Goal: Use online tool/utility: Utilize a website feature to perform a specific function

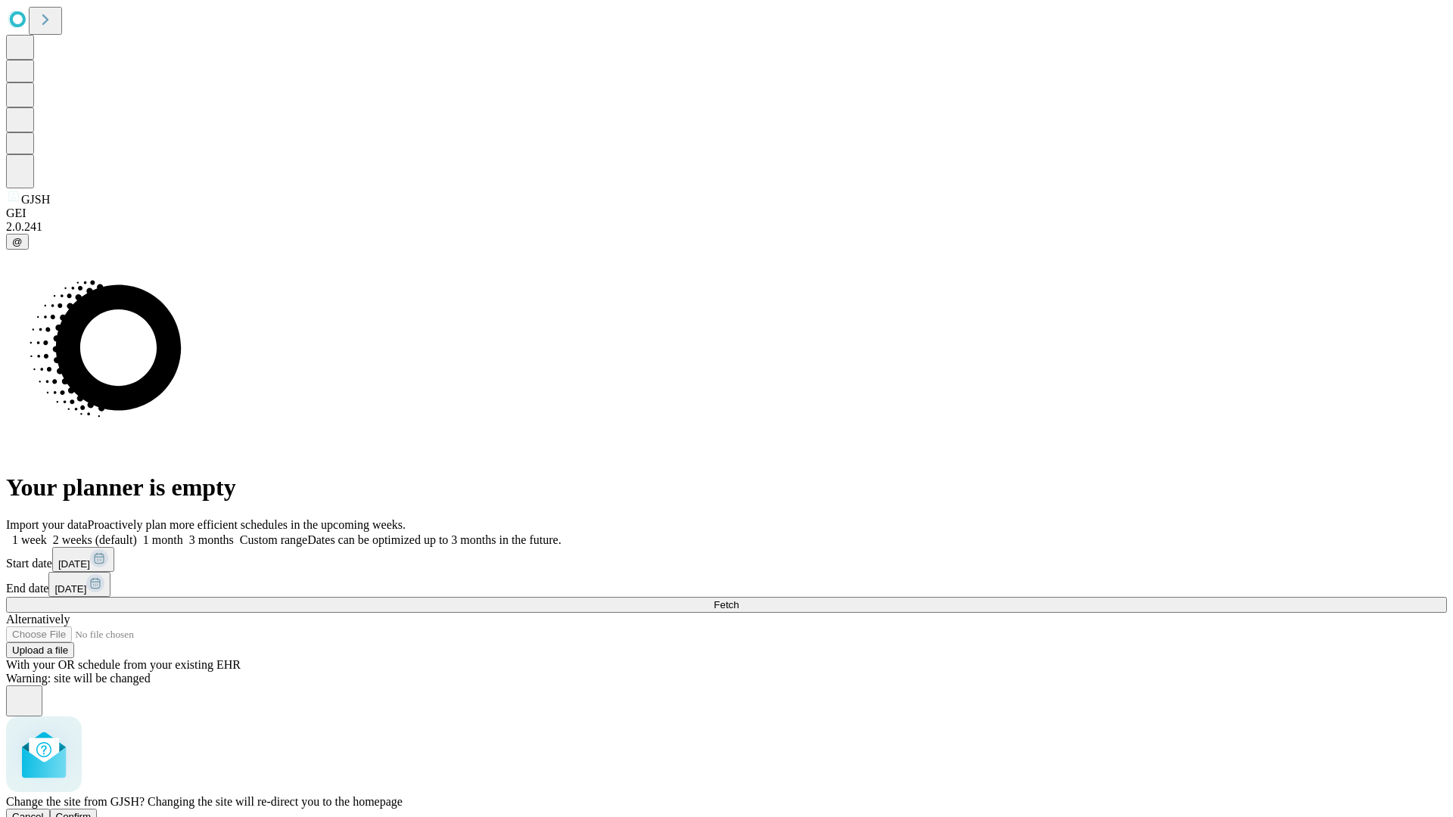
click at [92, 811] on span "Confirm" at bounding box center [74, 816] width 36 height 11
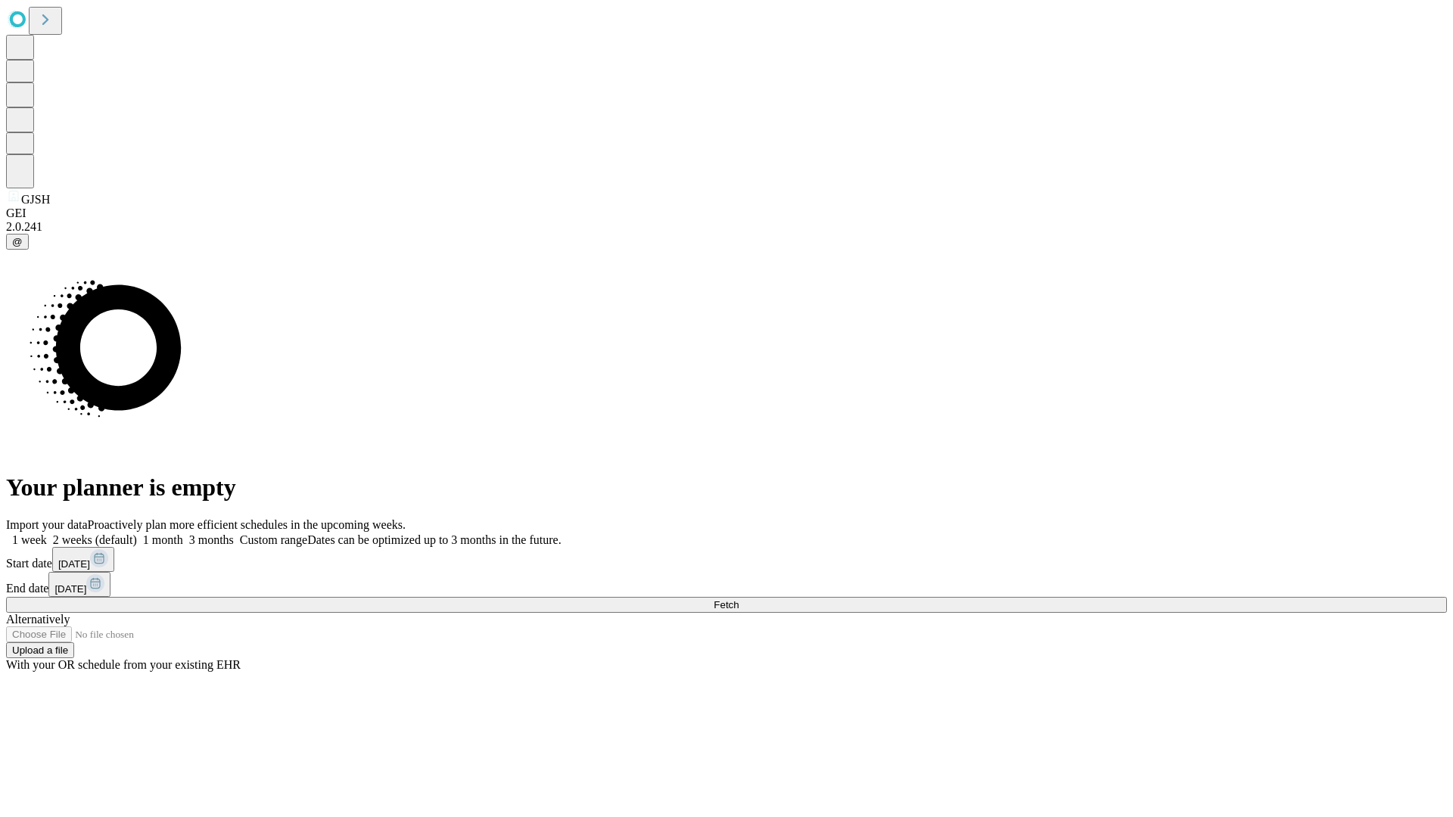
click at [137, 533] on label "2 weeks (default)" at bounding box center [92, 539] width 90 height 13
click at [738, 599] on span "Fetch" at bounding box center [726, 604] width 25 height 11
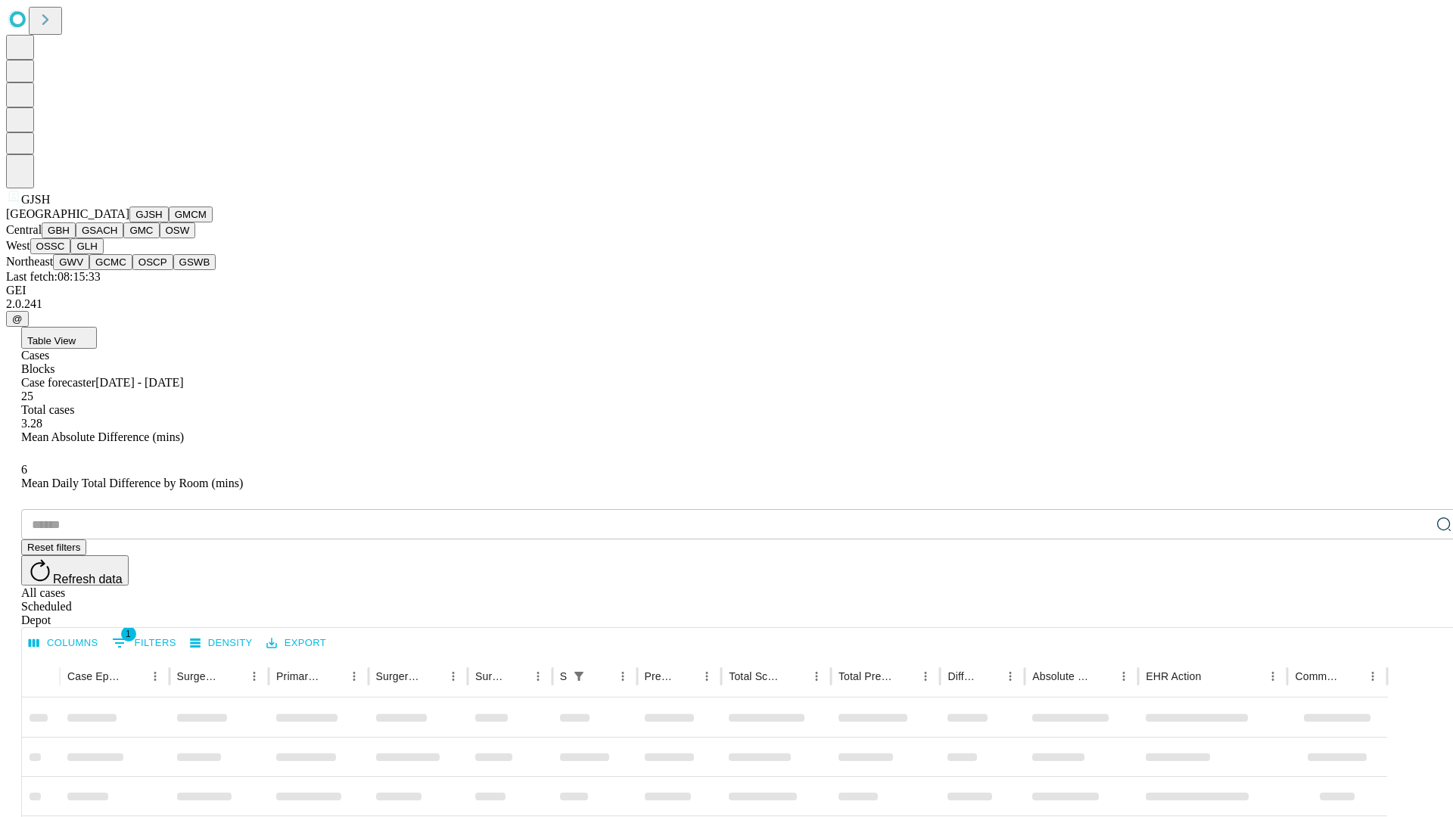
click at [169, 222] on button "GMCM" at bounding box center [191, 215] width 44 height 16
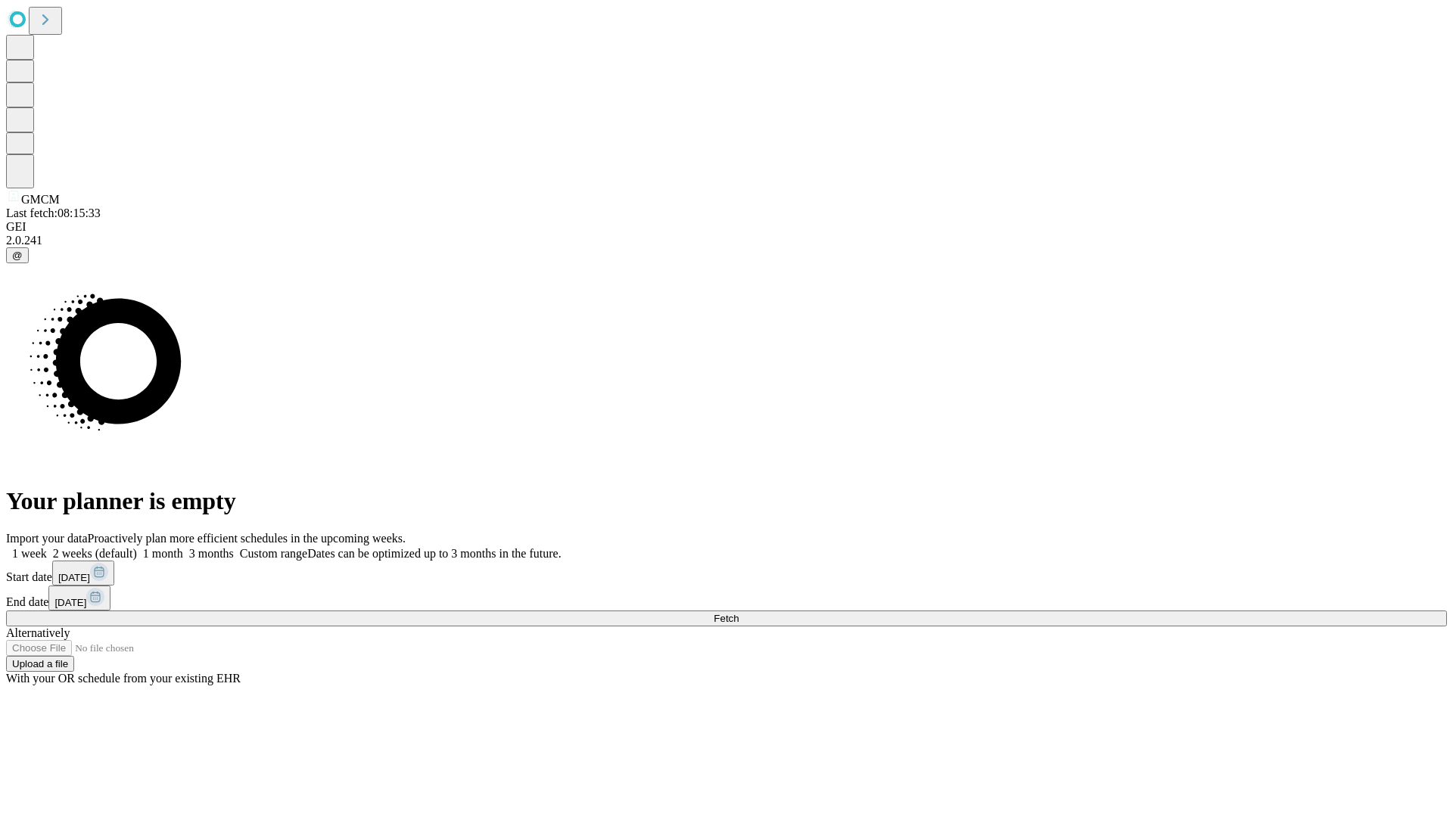
click at [137, 547] on label "2 weeks (default)" at bounding box center [92, 553] width 90 height 13
click at [738, 613] on span "Fetch" at bounding box center [726, 618] width 25 height 11
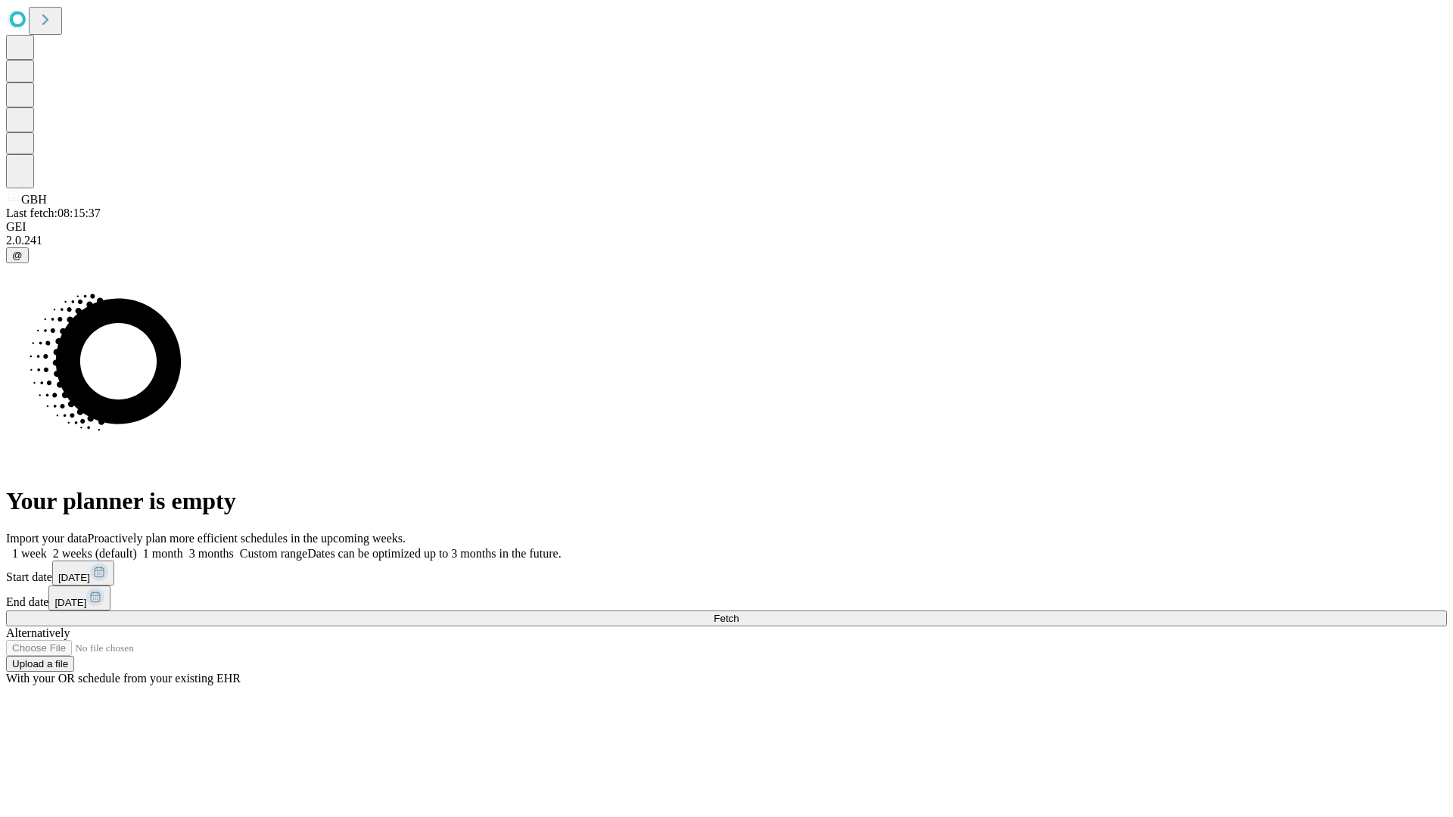
click at [137, 547] on label "2 weeks (default)" at bounding box center [92, 553] width 90 height 13
click at [738, 613] on span "Fetch" at bounding box center [726, 618] width 25 height 11
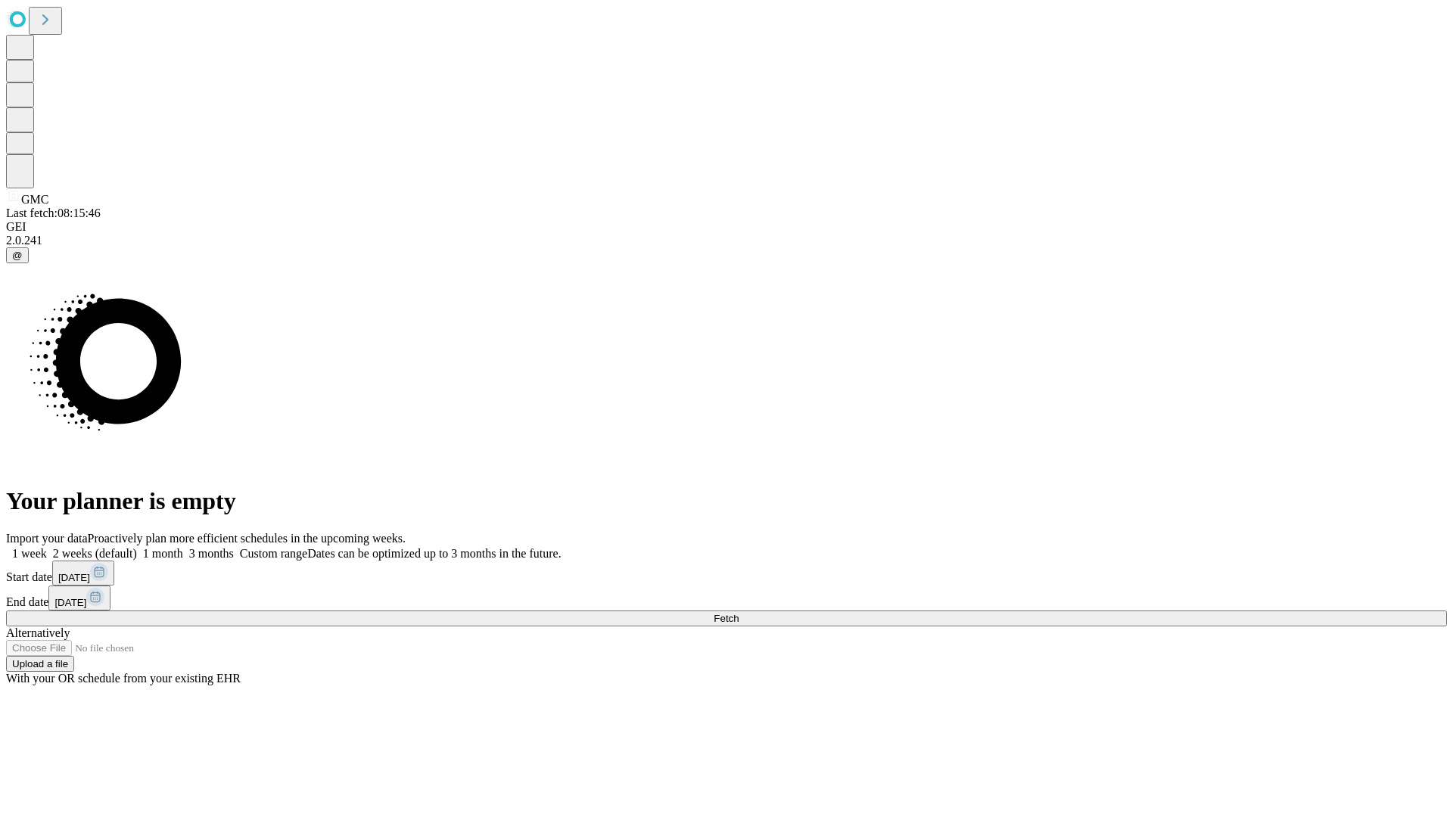
click at [137, 547] on label "2 weeks (default)" at bounding box center [92, 553] width 90 height 13
click at [738, 613] on span "Fetch" at bounding box center [726, 618] width 25 height 11
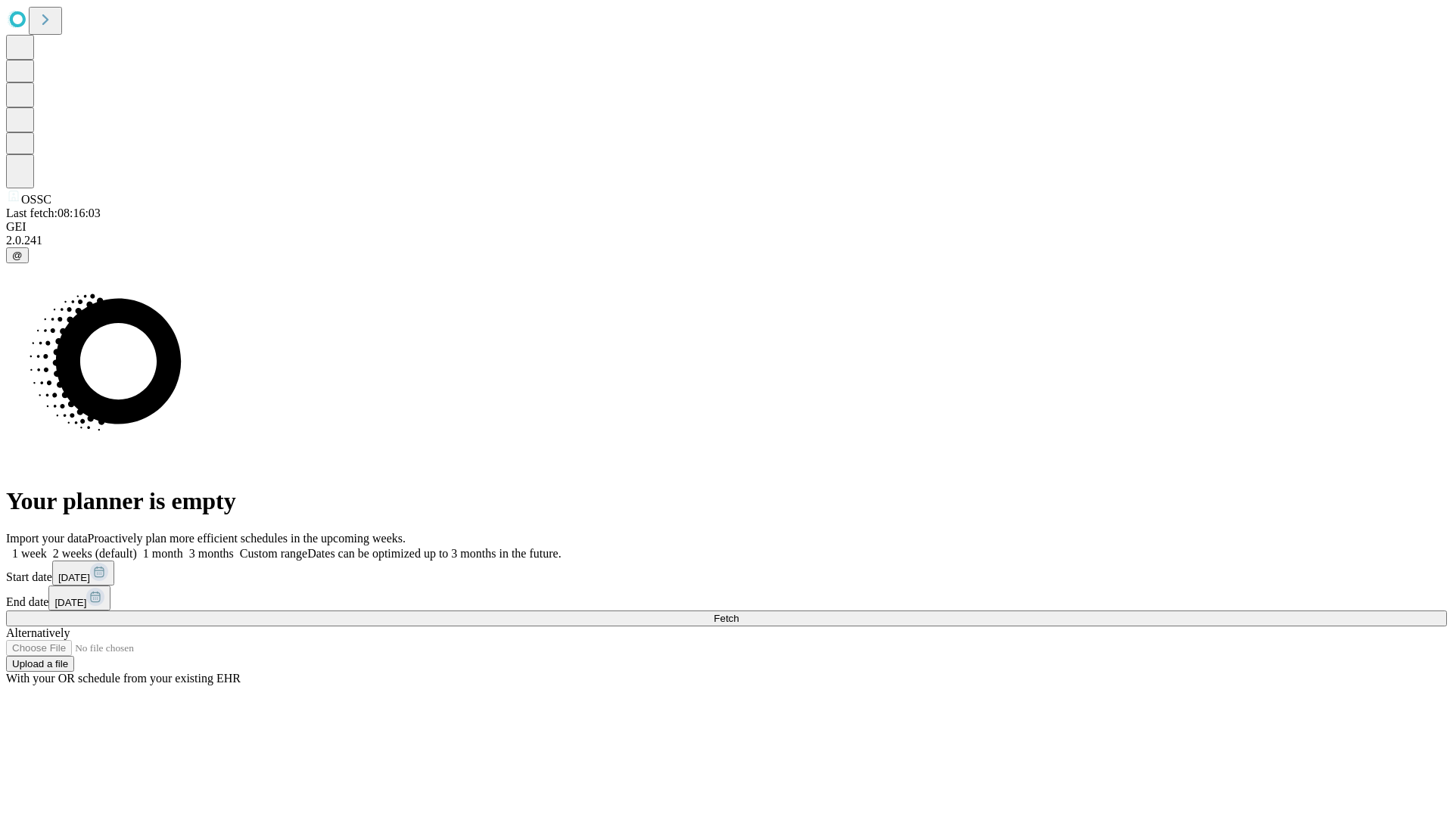
click at [137, 547] on label "2 weeks (default)" at bounding box center [92, 553] width 90 height 13
click at [738, 613] on span "Fetch" at bounding box center [726, 618] width 25 height 11
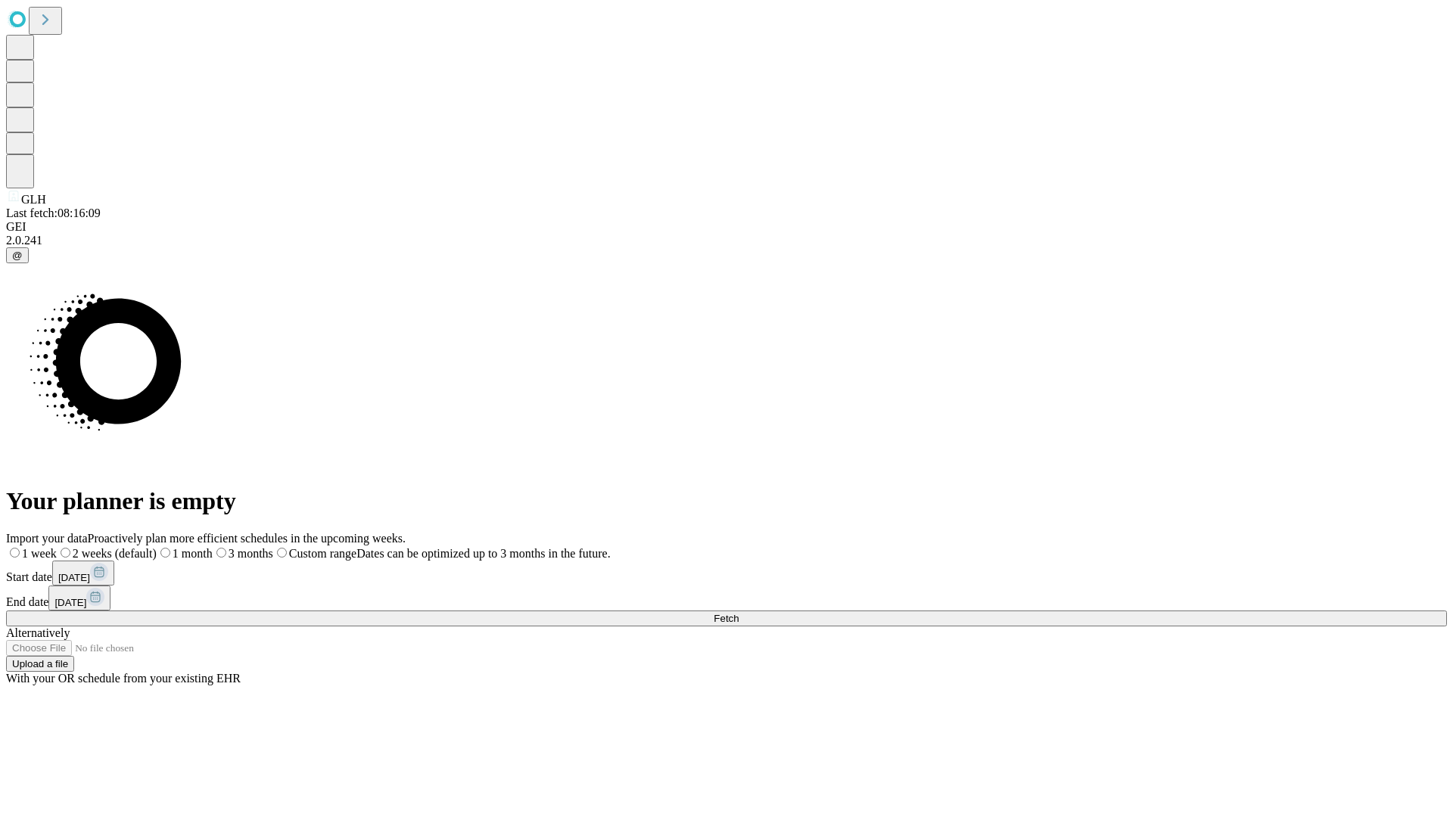
click at [738, 613] on span "Fetch" at bounding box center [726, 618] width 25 height 11
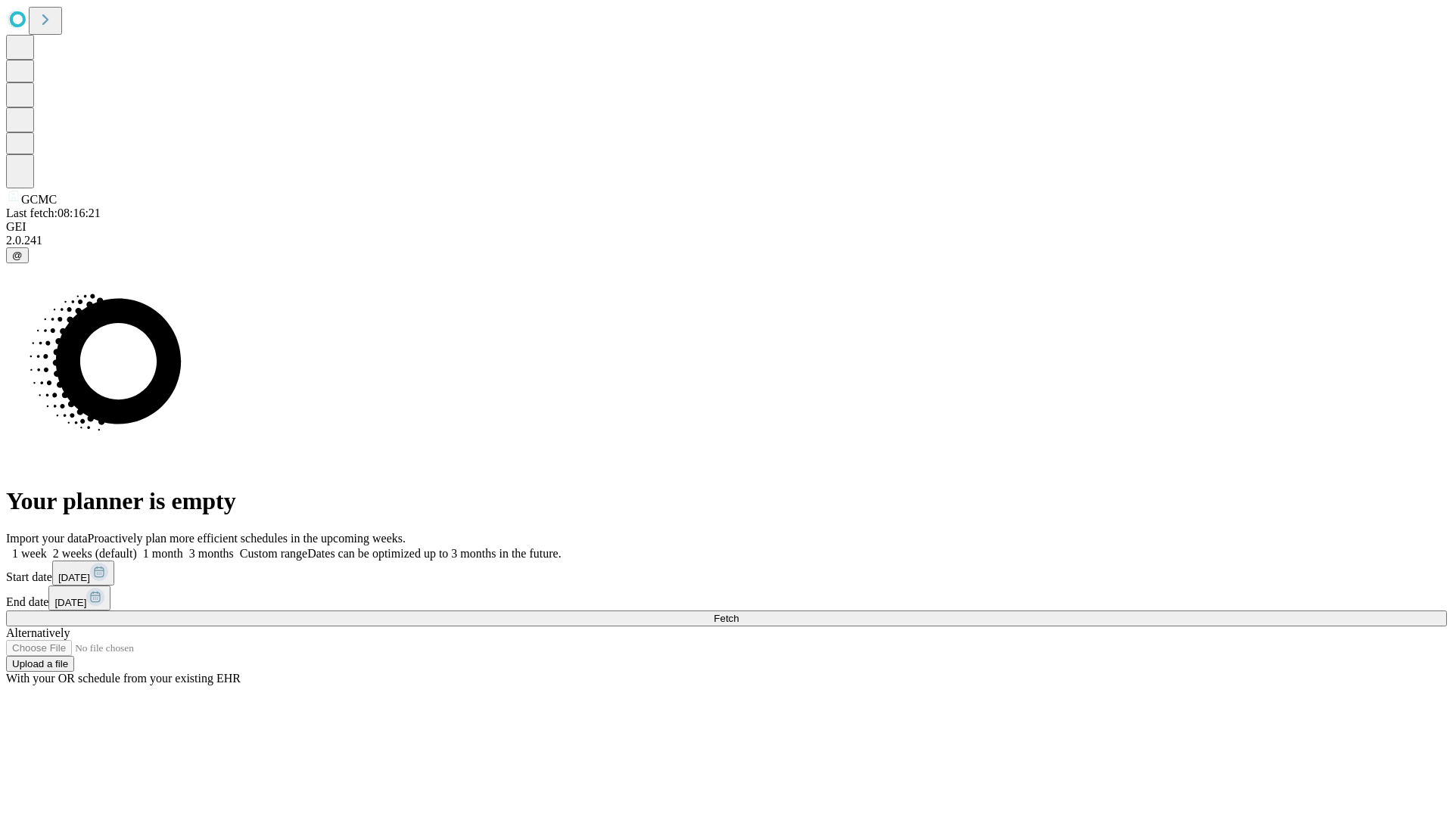
click at [137, 547] on label "2 weeks (default)" at bounding box center [92, 553] width 90 height 13
click at [738, 613] on span "Fetch" at bounding box center [726, 618] width 25 height 11
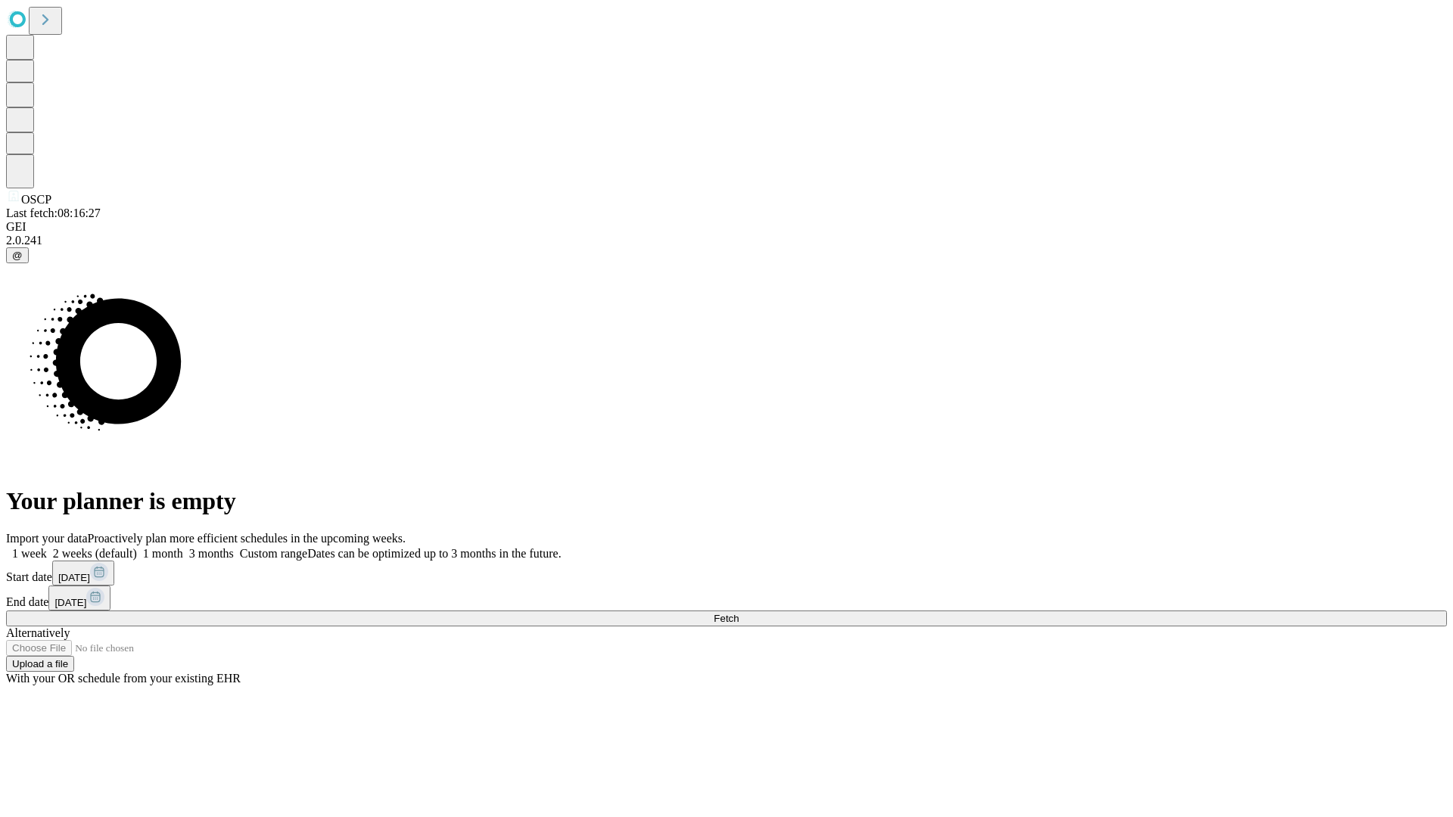
click at [137, 547] on label "2 weeks (default)" at bounding box center [92, 553] width 90 height 13
click at [738, 613] on span "Fetch" at bounding box center [726, 618] width 25 height 11
